Goal: Book appointment/travel/reservation

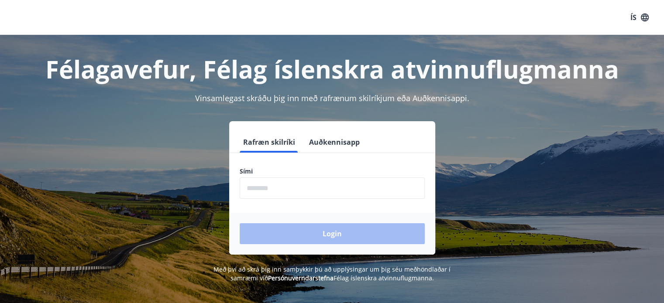
click at [302, 190] on input "phone" at bounding box center [332, 188] width 185 height 21
type input "********"
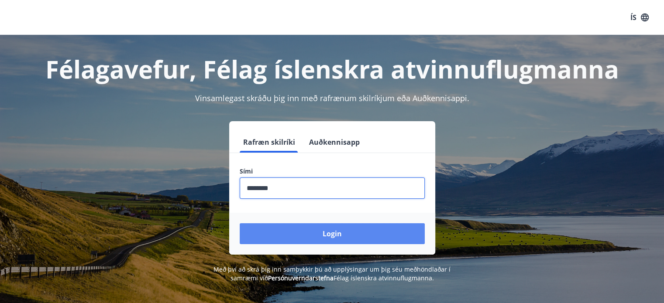
click at [317, 232] on button "Login" at bounding box center [332, 234] width 185 height 21
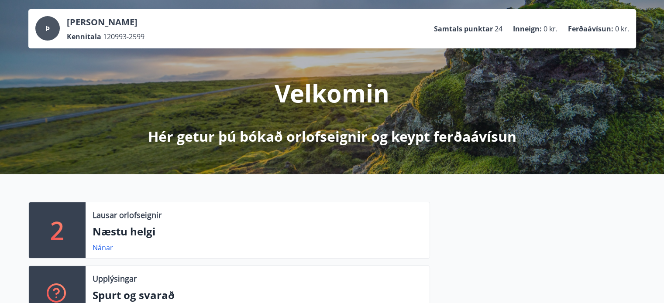
scroll to position [175, 0]
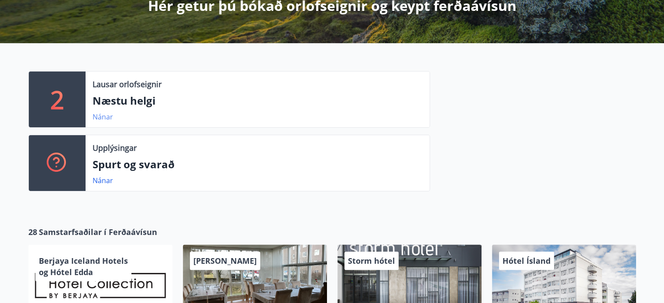
click at [99, 116] on link "Nánar" at bounding box center [103, 117] width 21 height 10
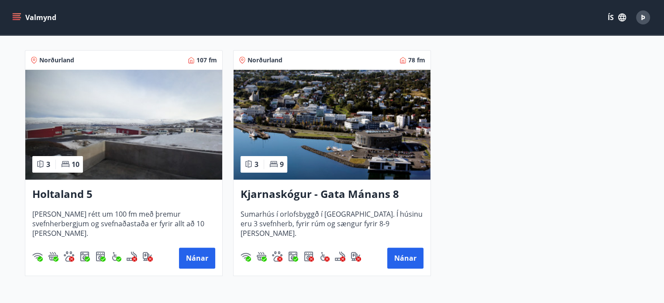
scroll to position [172, 0]
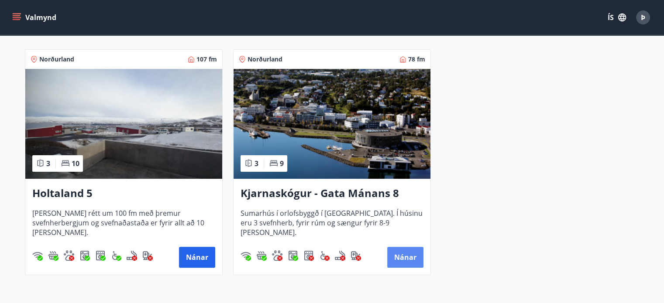
click at [413, 256] on button "Nánar" at bounding box center [405, 257] width 36 height 21
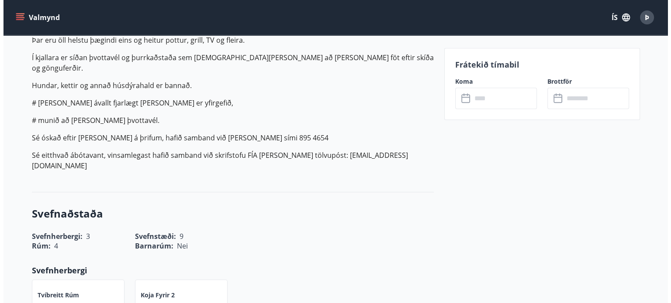
scroll to position [175, 0]
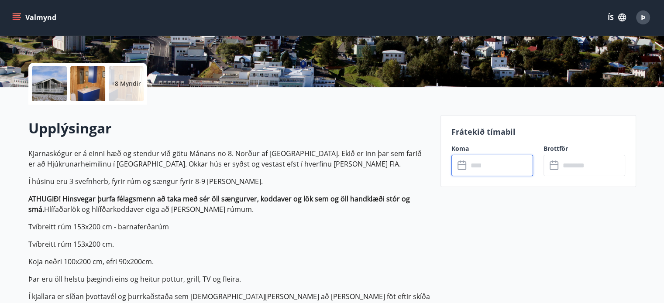
click at [477, 165] on input "text" at bounding box center [500, 165] width 65 height 21
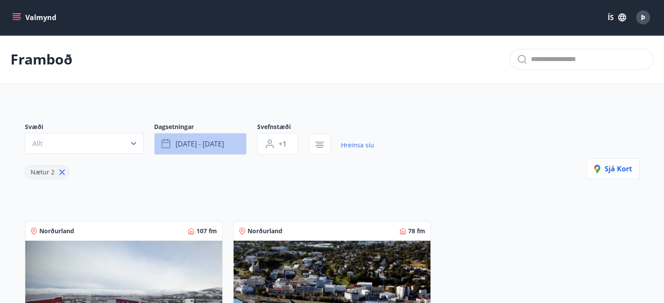
click at [210, 146] on span "sep 05 - sep 08" at bounding box center [200, 144] width 48 height 10
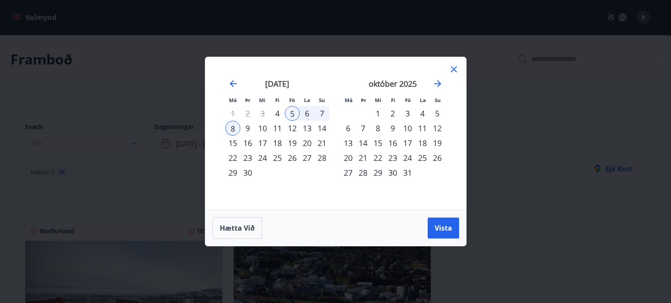
click at [265, 127] on div "10" at bounding box center [262, 128] width 15 height 15
click at [321, 127] on div "14" at bounding box center [321, 128] width 15 height 15
click at [459, 237] on div "Hætta við Vista" at bounding box center [335, 228] width 261 height 36
click at [445, 227] on span "Vista" at bounding box center [442, 229] width 17 height 10
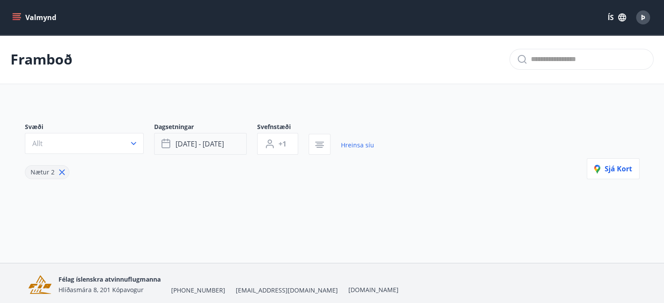
click at [217, 145] on span "sep 10 - sep 14" at bounding box center [200, 144] width 48 height 10
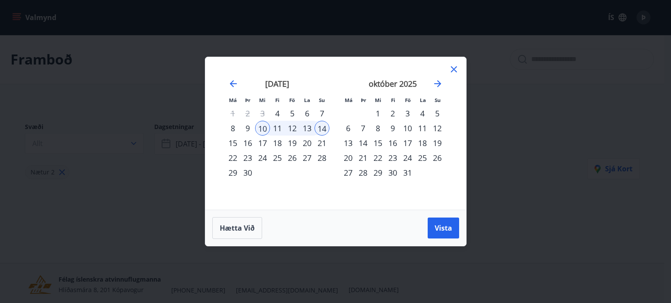
click at [257, 128] on div "10" at bounding box center [262, 128] width 15 height 15
click at [288, 128] on div "12" at bounding box center [292, 128] width 15 height 15
click at [433, 226] on button "Vista" at bounding box center [442, 228] width 31 height 21
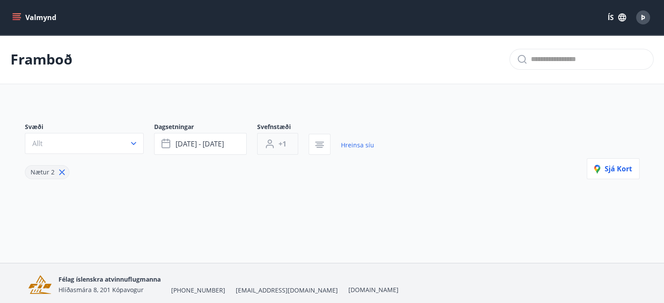
click at [272, 143] on icon "button" at bounding box center [270, 144] width 10 height 10
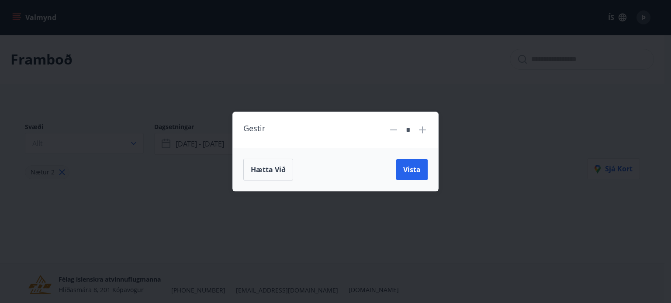
click at [427, 130] on div "Gestir *" at bounding box center [335, 130] width 205 height 36
click at [426, 129] on icon at bounding box center [422, 130] width 10 height 10
click at [411, 167] on span "Vista" at bounding box center [411, 170] width 17 height 10
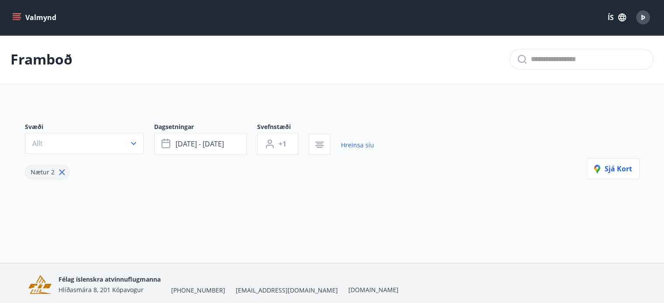
type input "*"
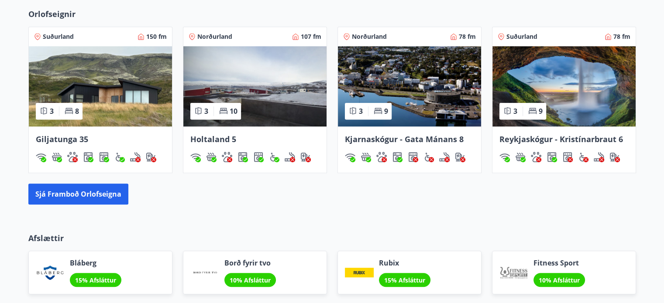
scroll to position [568, 0]
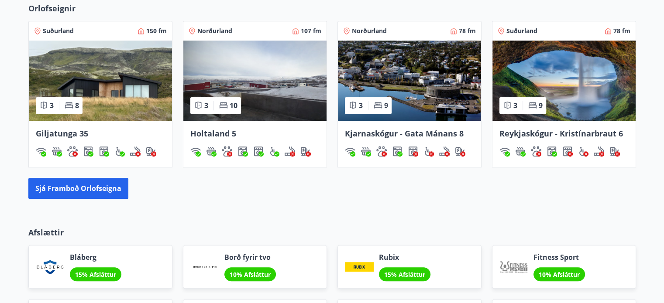
click at [225, 134] on span "Holtaland 5" at bounding box center [213, 133] width 46 height 10
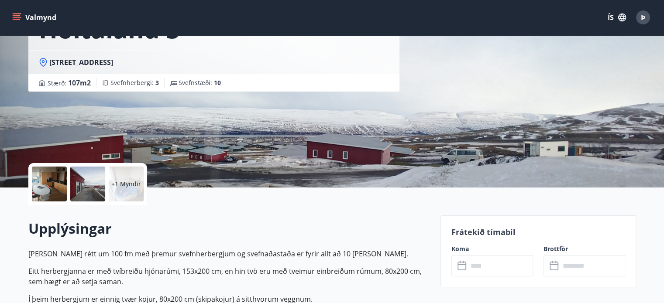
scroll to position [175, 0]
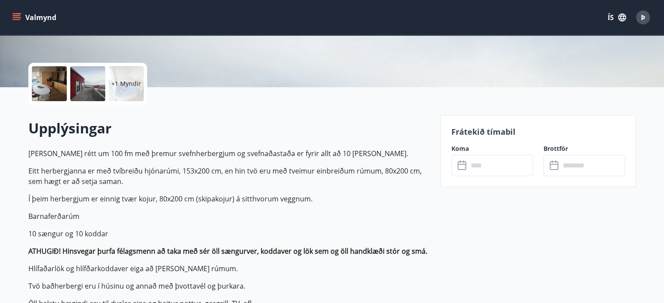
click at [493, 173] on input "text" at bounding box center [500, 165] width 65 height 21
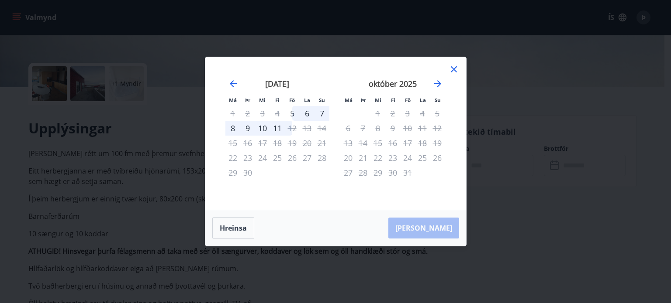
click at [455, 71] on icon at bounding box center [454, 69] width 6 height 6
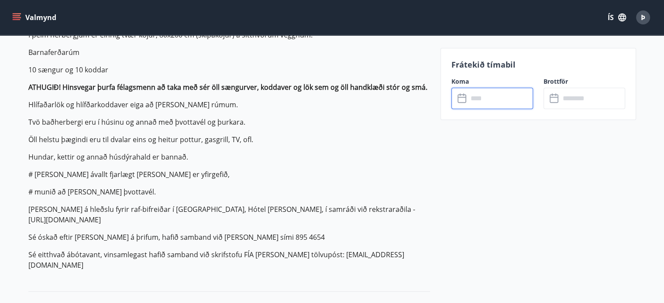
scroll to position [349, 0]
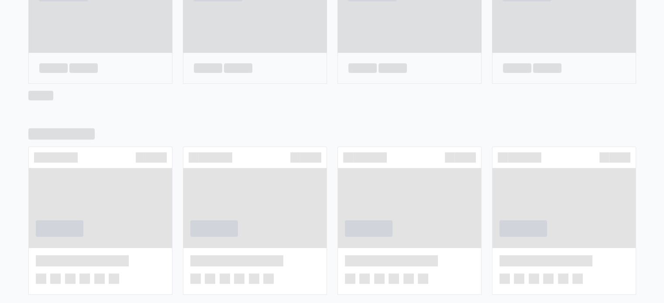
scroll to position [447, 0]
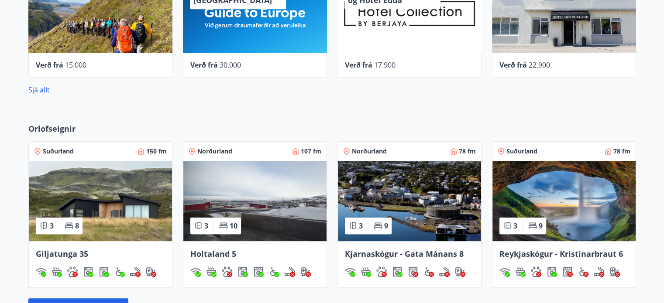
click at [54, 196] on img at bounding box center [100, 201] width 143 height 80
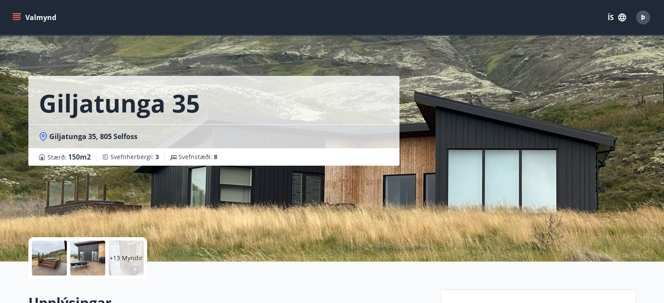
click at [127, 258] on p "+13 Myndir" at bounding box center [126, 258] width 33 height 9
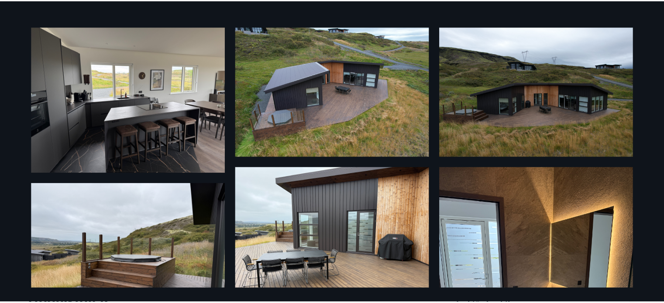
scroll to position [5, 0]
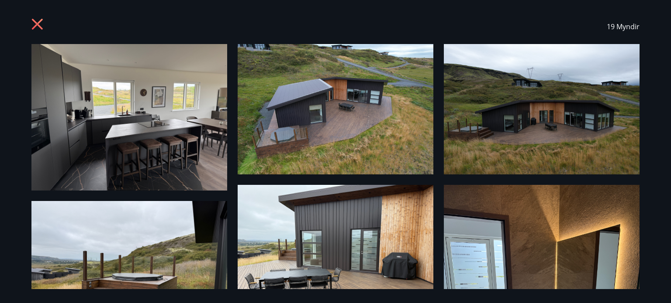
click at [36, 23] on icon at bounding box center [37, 24] width 11 height 11
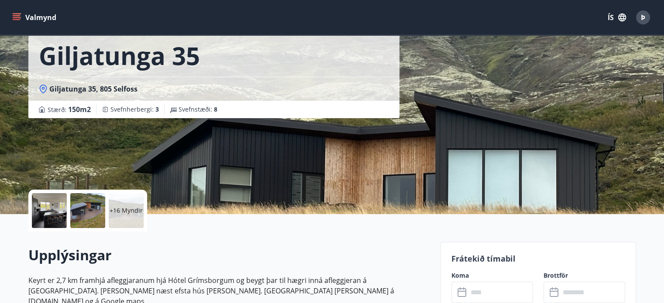
scroll to position [218, 0]
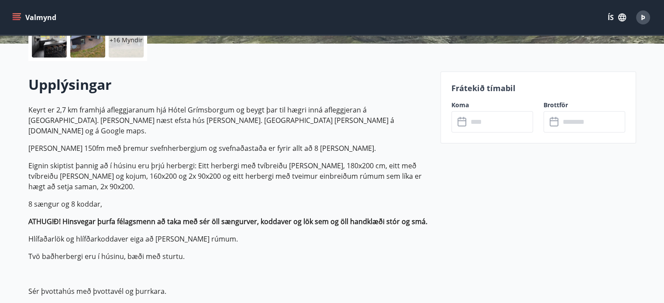
click at [489, 121] on input "text" at bounding box center [500, 121] width 65 height 21
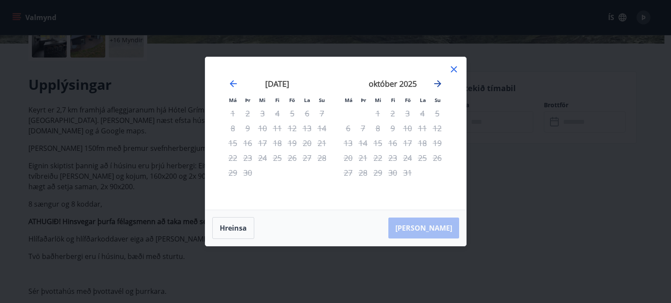
click at [438, 81] on icon "Move forward to switch to the next month." at bounding box center [437, 84] width 10 height 10
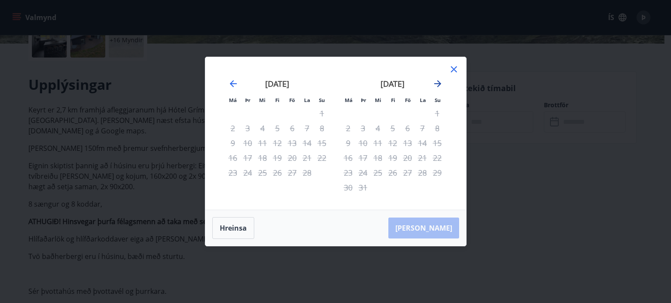
click at [438, 81] on icon "Move forward to switch to the next month." at bounding box center [437, 84] width 10 height 10
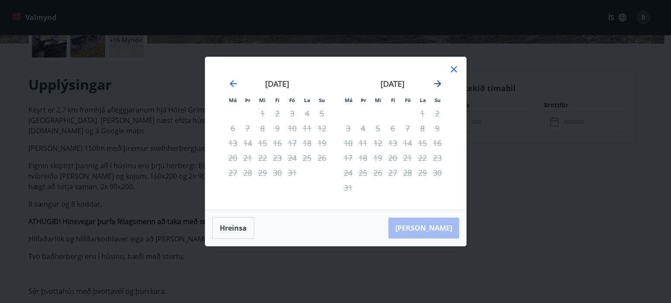
click at [438, 81] on icon "Move forward to switch to the next month." at bounding box center [437, 84] width 10 height 10
click at [452, 70] on icon at bounding box center [454, 69] width 6 height 6
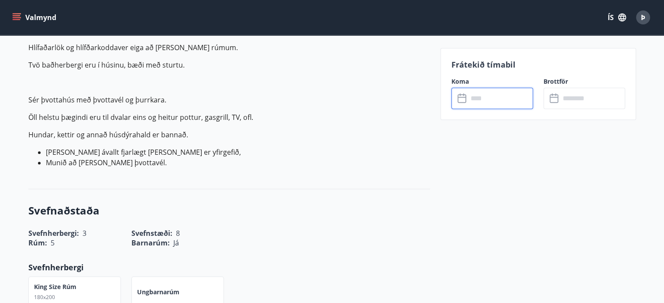
scroll to position [306, 0]
